Goal: Information Seeking & Learning: Learn about a topic

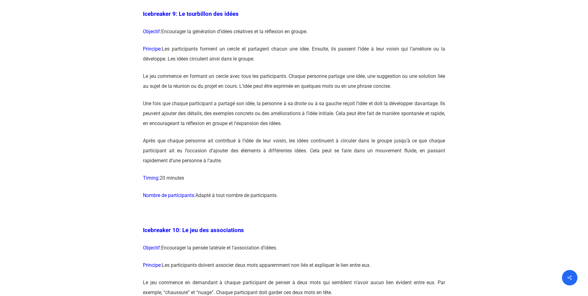
scroll to position [2045, 0]
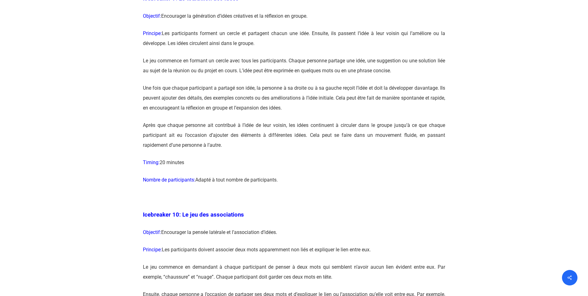
click at [310, 56] on p "Principe: Les participants forment un cercle et partagent chacun une idée. Ensu…" at bounding box center [294, 42] width 302 height 27
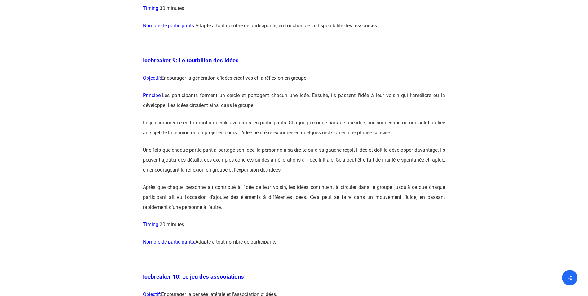
scroll to position [2014, 0]
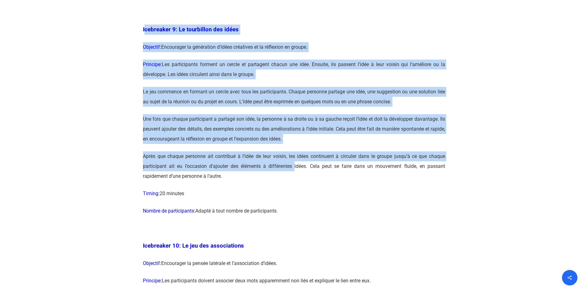
drag, startPoint x: 144, startPoint y: 48, endPoint x: 291, endPoint y: 185, distance: 201.1
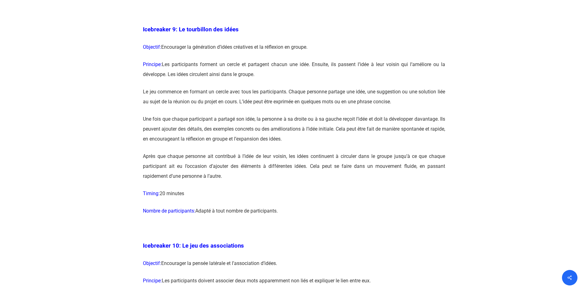
drag, startPoint x: 291, startPoint y: 185, endPoint x: 247, endPoint y: 193, distance: 45.1
click at [247, 188] on p "Après que chaque personne ait contribué à l’idée de leur voisin, les idées cont…" at bounding box center [294, 169] width 302 height 37
drag, startPoint x: 283, startPoint y: 235, endPoint x: 239, endPoint y: 227, distance: 44.8
click at [239, 223] on p "Nombre de participants: Adapté à tout nombre de participants." at bounding box center [294, 214] width 302 height 17
drag, startPoint x: 239, startPoint y: 227, endPoint x: 203, endPoint y: 214, distance: 38.2
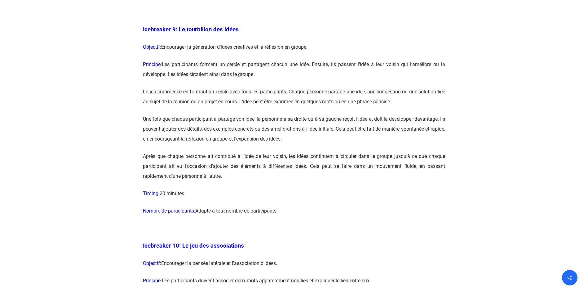
click at [203, 206] on p "Timing: 20 minutes" at bounding box center [294, 196] width 302 height 17
drag, startPoint x: 197, startPoint y: 213, endPoint x: 143, endPoint y: 48, distance: 174.1
copy div "Loremipsum 6: Do sitametcon adi elits Doeiusmo: Temporinci ut laboreetdo m’aliq…"
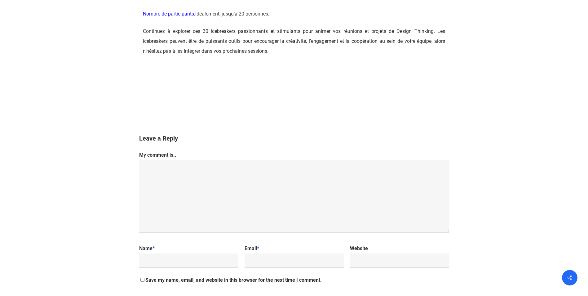
scroll to position [6414, 0]
